Goal: Go to known website: Access a specific website the user already knows

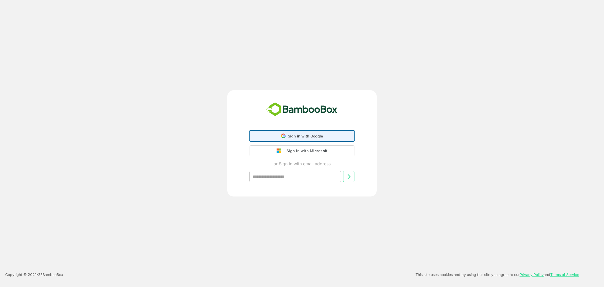
click at [294, 133] on div "Sign in with Google Sign in with Google. Opens in new tab" at bounding box center [302, 136] width 98 height 10
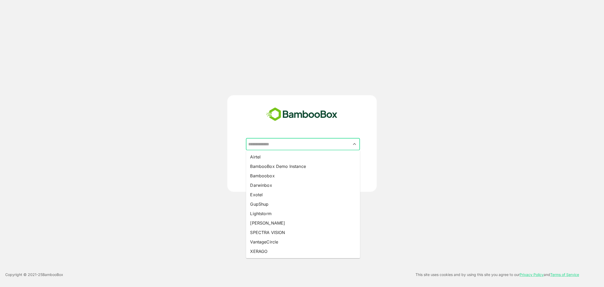
click at [263, 147] on input "text" at bounding box center [303, 144] width 112 height 10
click at [266, 174] on li "Bamboobox" at bounding box center [303, 175] width 114 height 9
type input "*********"
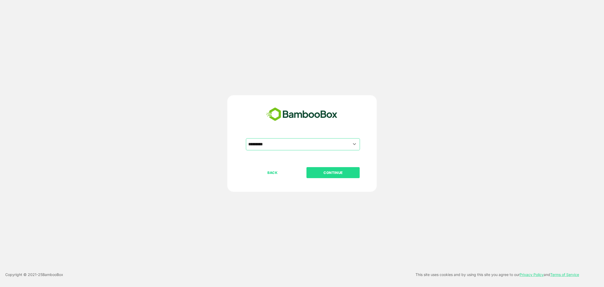
click at [332, 170] on p "CONTINUE" at bounding box center [333, 173] width 52 height 6
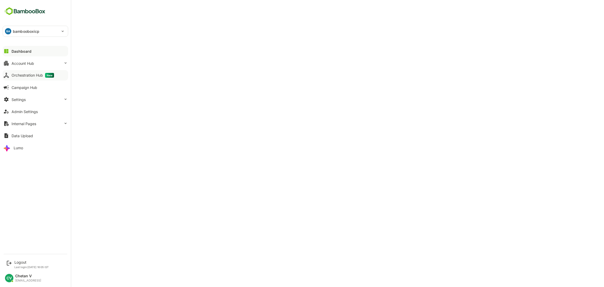
click at [36, 75] on div "Orchestration Hub New" at bounding box center [33, 75] width 42 height 5
click at [49, 72] on button "Orchestration Hub New" at bounding box center [36, 75] width 66 height 10
